Goal: Ask a question

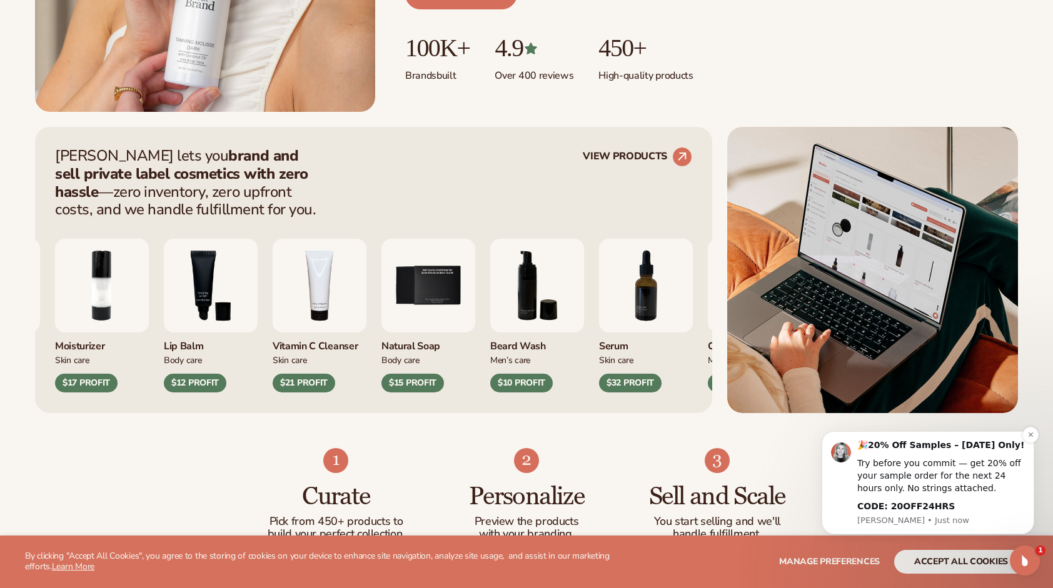
scroll to position [438, 0]
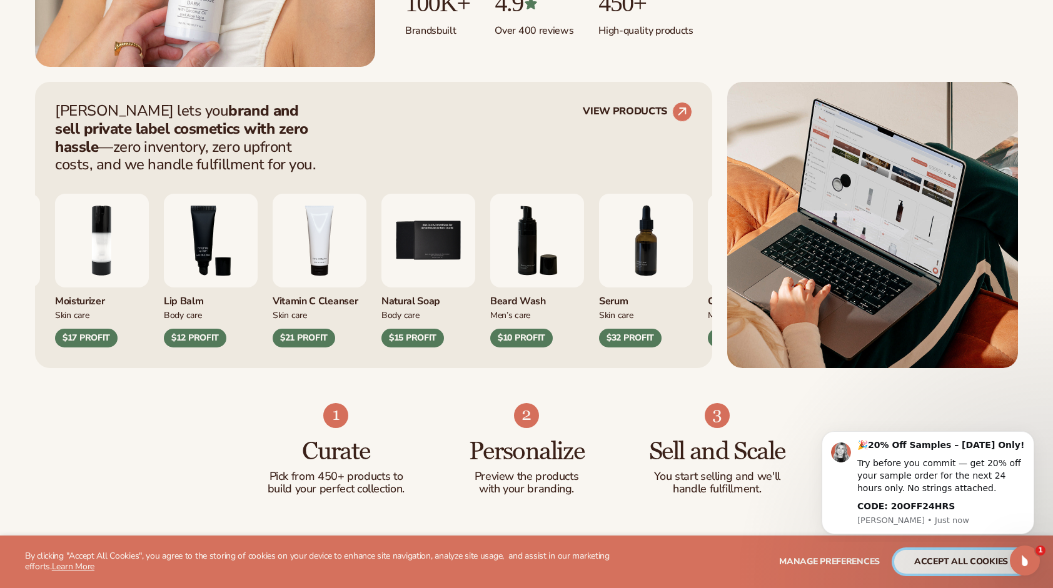
click at [1008, 565] on button "accept all cookies" at bounding box center [961, 562] width 134 height 24
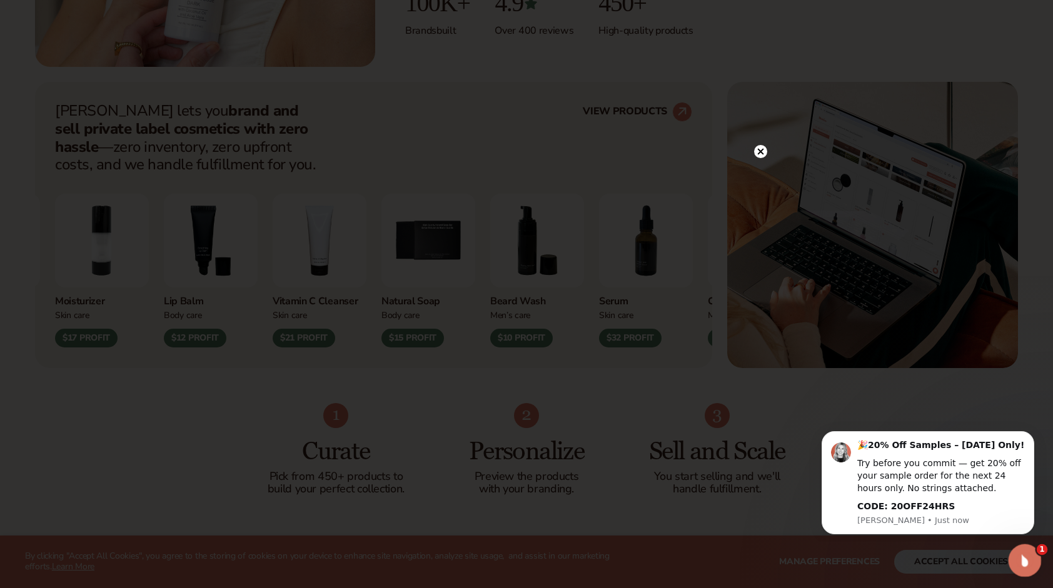
click at [1018, 557] on icon "Open Intercom Messenger" at bounding box center [1023, 559] width 21 height 21
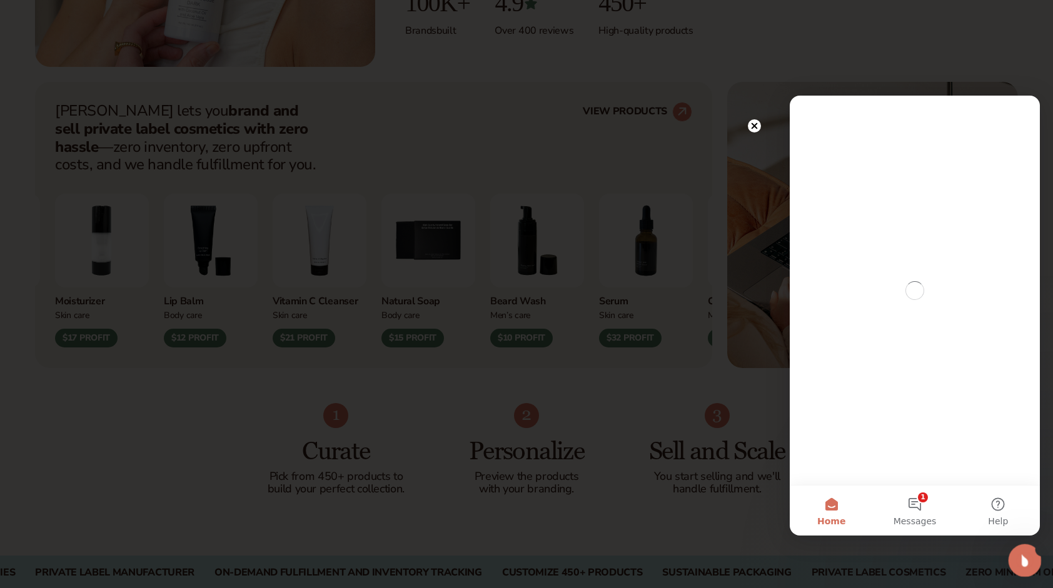
scroll to position [0, 0]
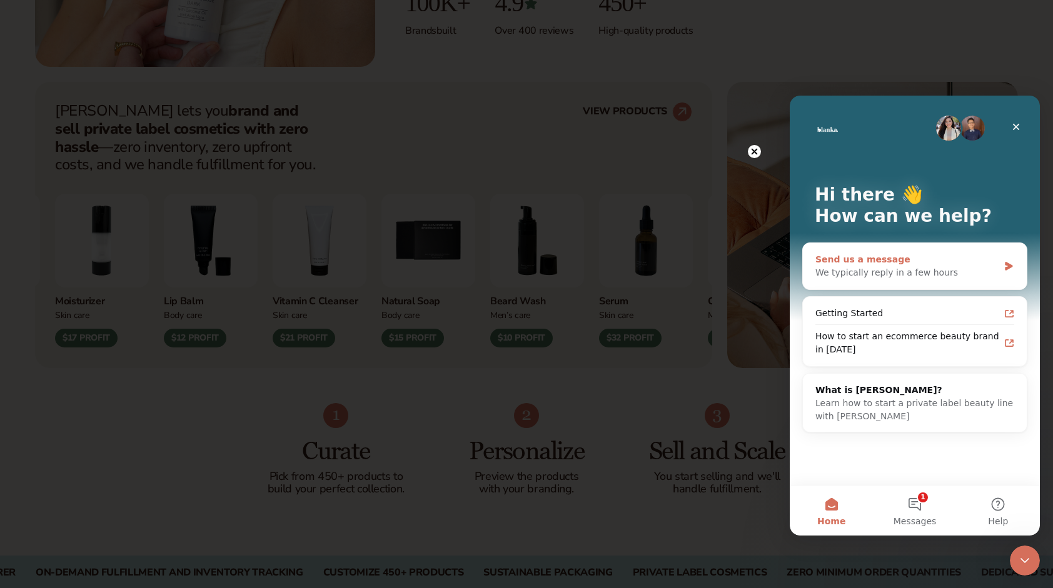
click at [964, 266] on div "We typically reply in a few hours" at bounding box center [907, 272] width 183 height 13
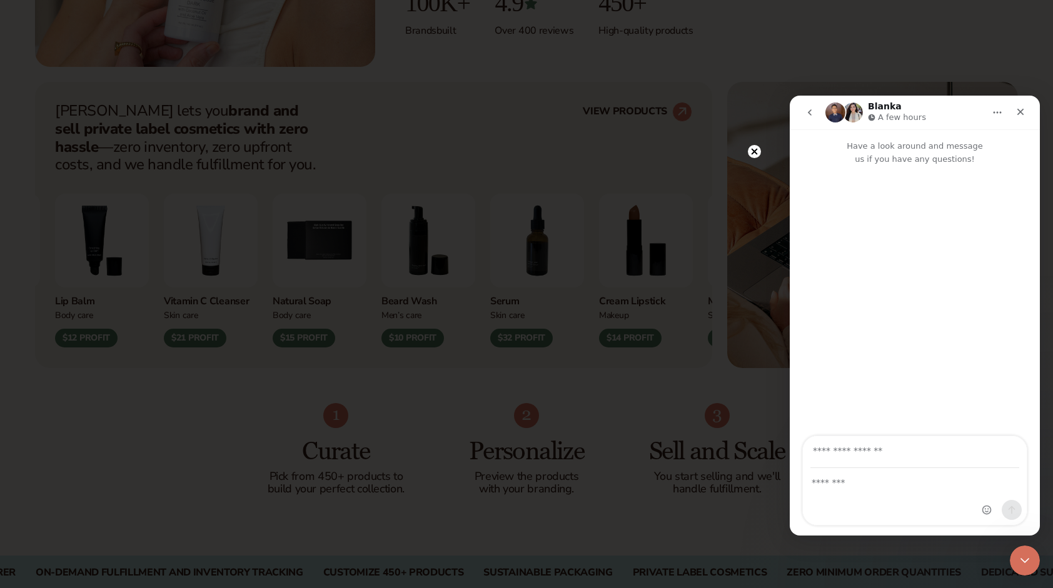
drag, startPoint x: 922, startPoint y: 500, endPoint x: 902, endPoint y: 479, distance: 28.7
click at [922, 500] on div "Intercom messenger" at bounding box center [915, 497] width 224 height 56
click at [753, 154] on icon at bounding box center [755, 152] width 6 height 6
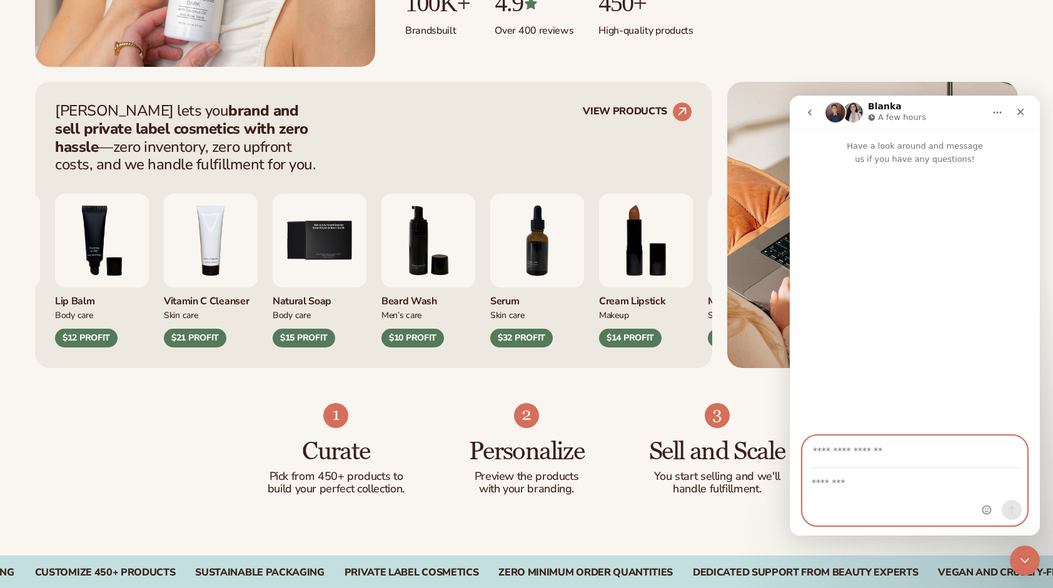
click at [872, 452] on input "Your email" at bounding box center [915, 453] width 209 height 32
type input "**********"
click at [898, 507] on div "Intercom messenger" at bounding box center [915, 497] width 224 height 56
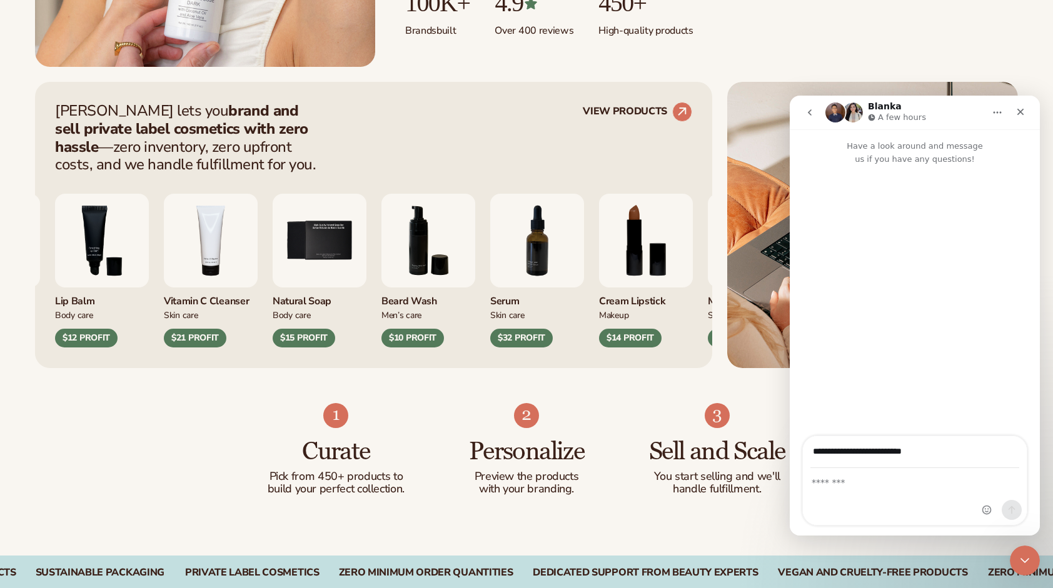
drag, startPoint x: 887, startPoint y: 501, endPoint x: 847, endPoint y: 482, distance: 44.2
click at [886, 500] on div "Intercom messenger" at bounding box center [915, 497] width 224 height 56
click at [847, 482] on textarea "Message…" at bounding box center [915, 479] width 224 height 21
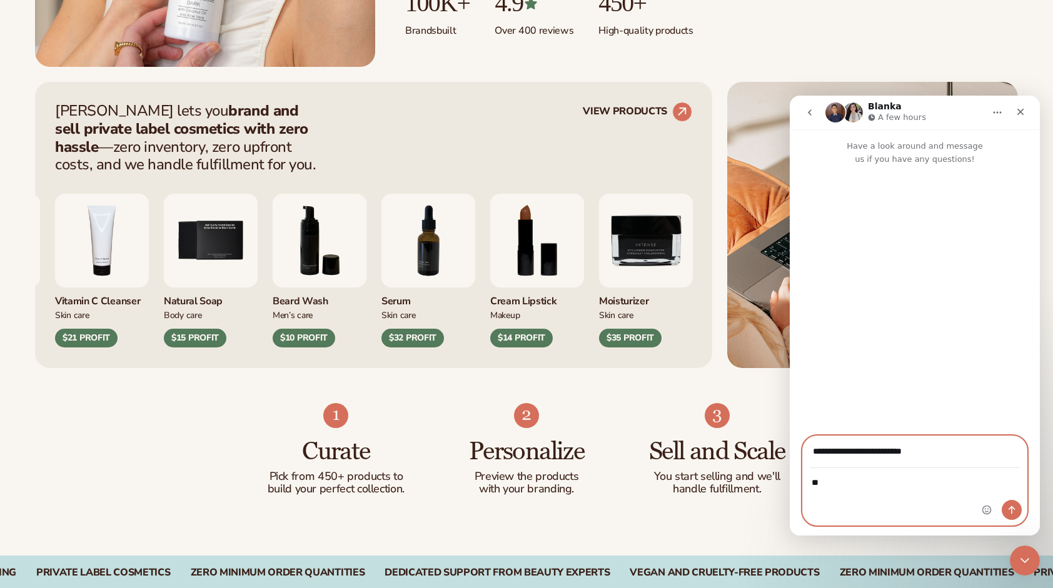
type textarea "*"
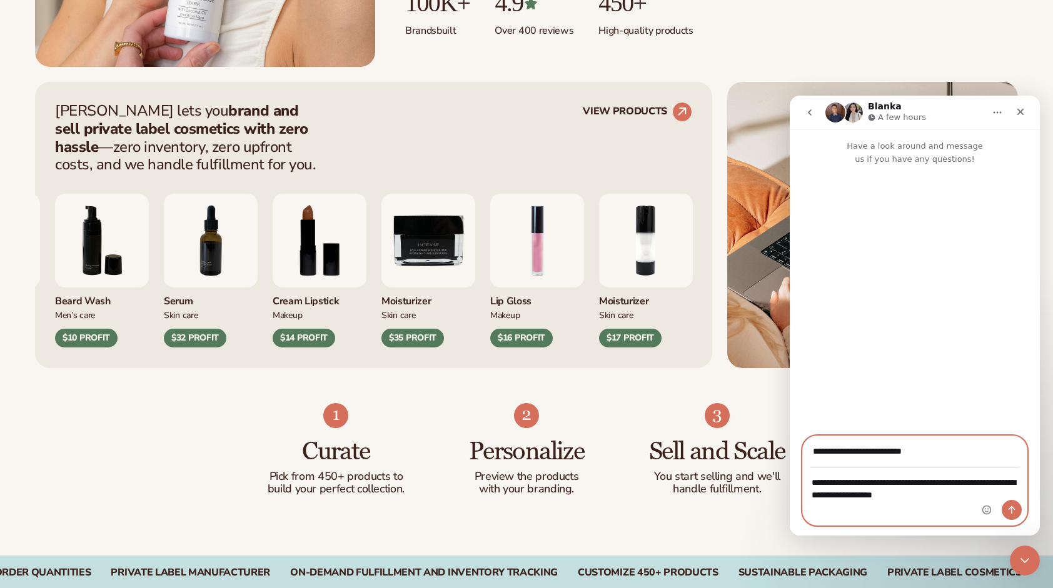
type textarea "**********"
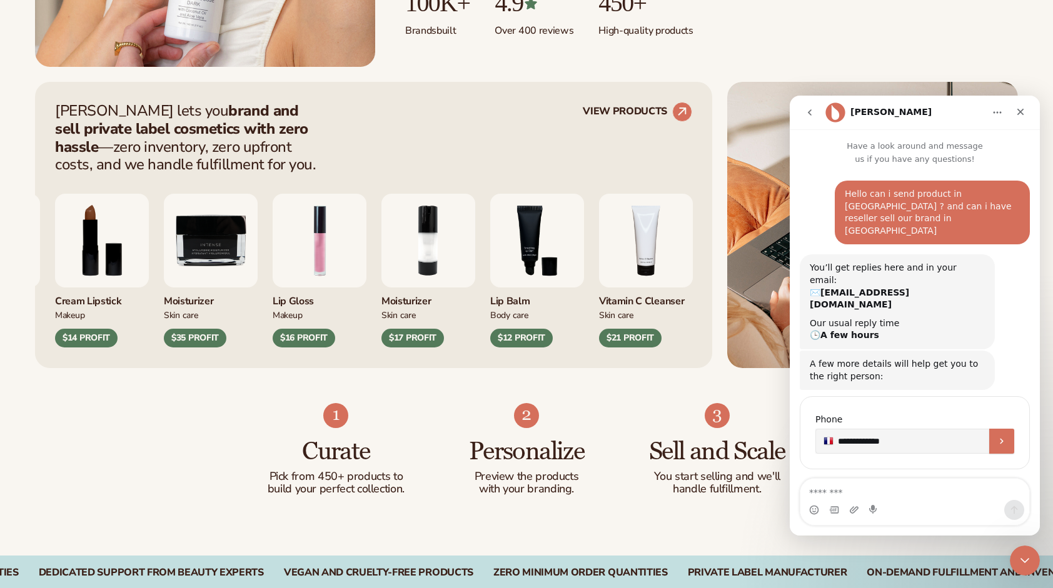
type input "**********"
click at [1012, 429] on button "Submit" at bounding box center [1001, 441] width 25 height 25
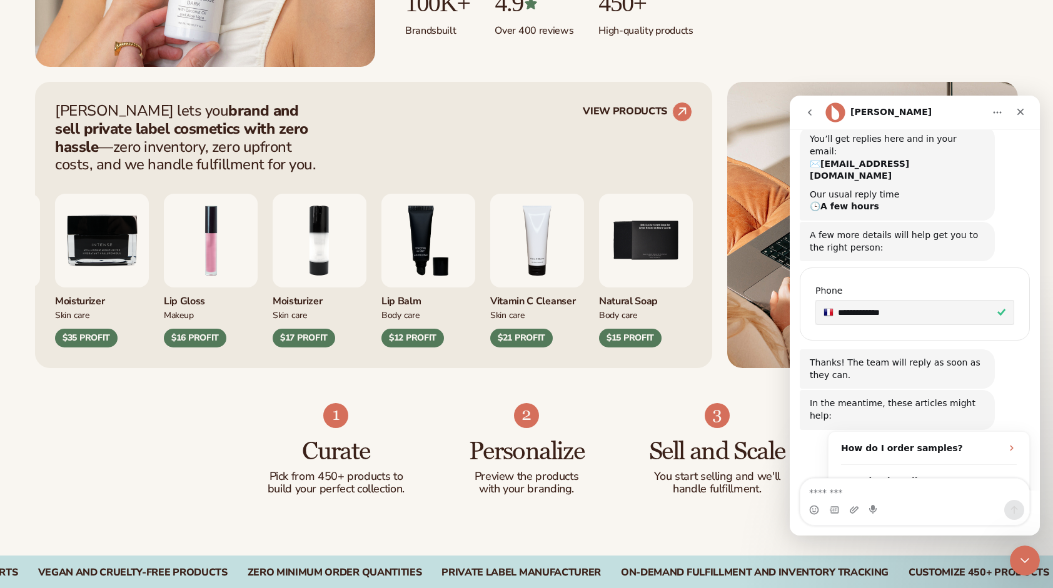
scroll to position [176, 0]
